Goal: Book appointment/travel/reservation

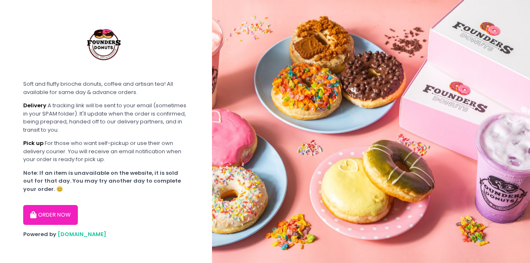
click at [57, 218] on button "ORDER NOW" at bounding box center [50, 215] width 55 height 20
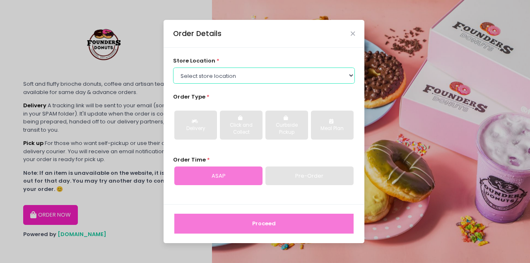
click at [259, 75] on select "Select store location Founders Donuts - [PERSON_NAME] Founders Donuts - [GEOGRA…" at bounding box center [264, 75] width 182 height 16
select select "6823519f7f461c106b9614ee"
click at [173, 67] on select "Select store location Founders Donuts - [PERSON_NAME] Founders Donuts - [GEOGRA…" at bounding box center [264, 75] width 182 height 16
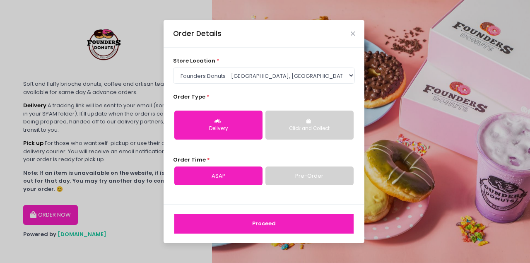
click at [291, 131] on div "Click and Collect" at bounding box center [309, 128] width 77 height 7
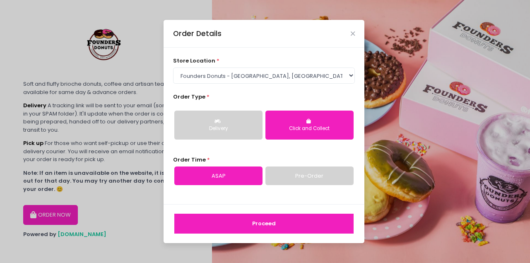
click at [291, 180] on link "Pre-Order" at bounding box center [309, 175] width 88 height 19
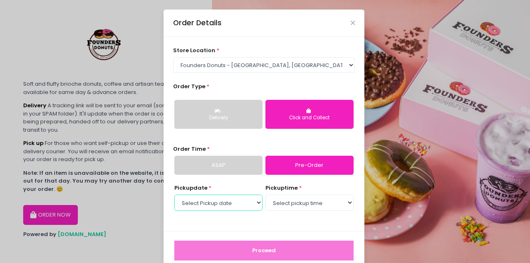
click at [253, 204] on select "Select Pickup date [DATE] [DATE] [DATE] [DATE] [DATE] [DATE] [DATE] [DATE] [DAT…" at bounding box center [218, 203] width 88 height 16
select select "[DATE]"
click at [174, 195] on select "Select Pickup date [DATE] [DATE] [DATE] [DATE] [DATE] [DATE] [DATE] [DATE] [DAT…" at bounding box center [218, 203] width 88 height 16
select select "13:00"
click at [265, 195] on select "Select pickup time 08:00 AM - 08:30 AM 08:30 AM - 09:00 AM 09:00 AM - 09:30 AM …" at bounding box center [309, 203] width 88 height 16
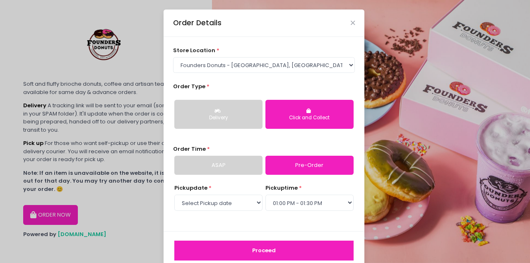
click at [274, 251] on button "Proceed" at bounding box center [263, 251] width 179 height 20
